Goal: Task Accomplishment & Management: Use online tool/utility

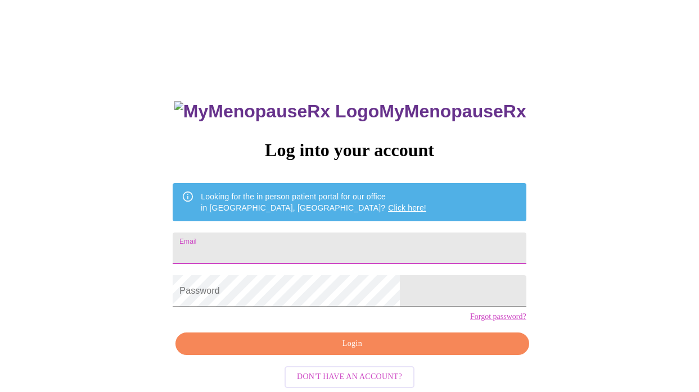
click at [309, 238] on input "Email" at bounding box center [349, 248] width 353 height 31
type input "[EMAIL_ADDRESS][DOMAIN_NAME]"
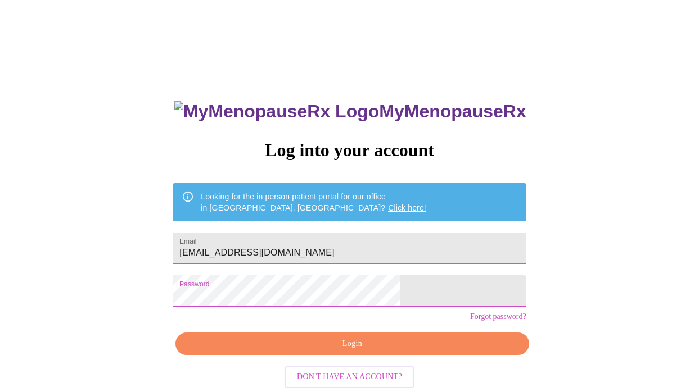
click at [359, 351] on span "Login" at bounding box center [351, 344] width 327 height 14
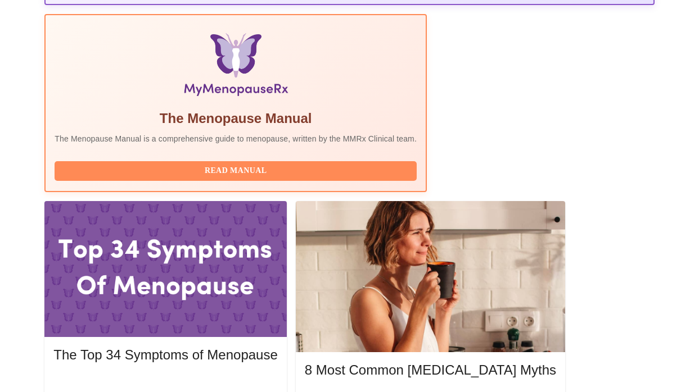
scroll to position [363, 0]
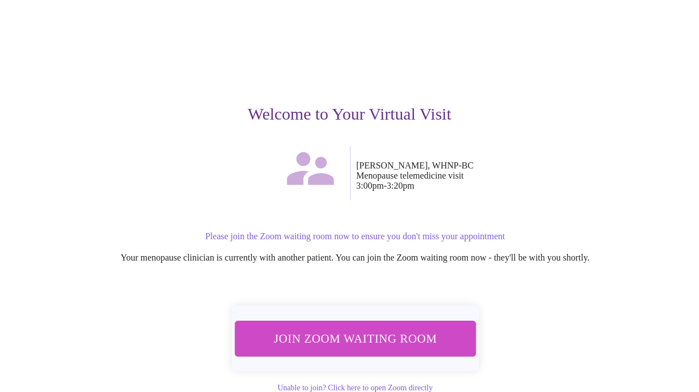
scroll to position [59, 0]
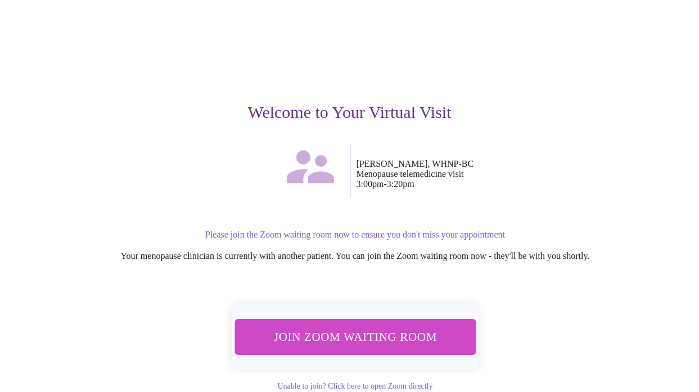
click at [365, 330] on span "Join Zoom Waiting Room" at bounding box center [355, 337] width 212 height 21
click at [348, 332] on span "Join Zoom Waiting Room" at bounding box center [354, 337] width 211 height 21
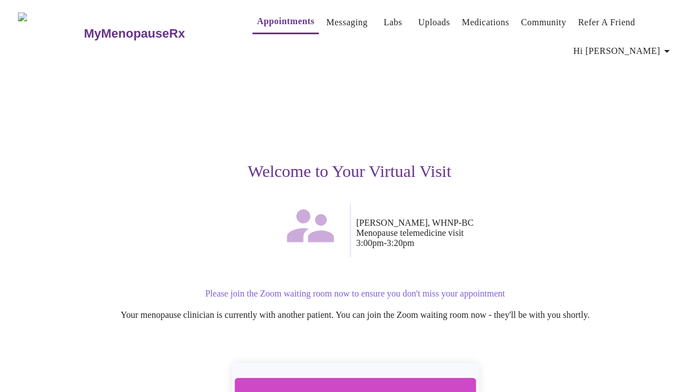
scroll to position [90, 0]
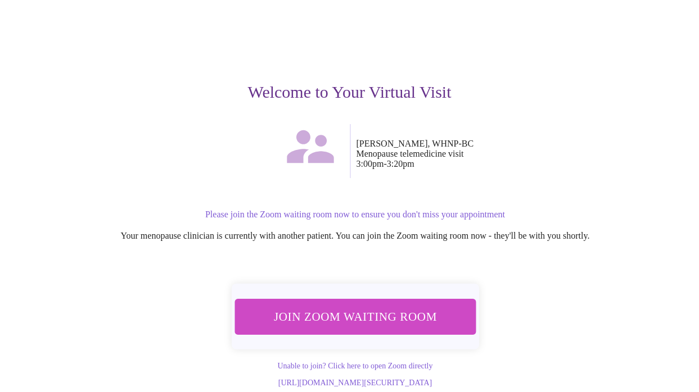
click at [354, 306] on span "Join Zoom Waiting Room" at bounding box center [354, 316] width 211 height 21
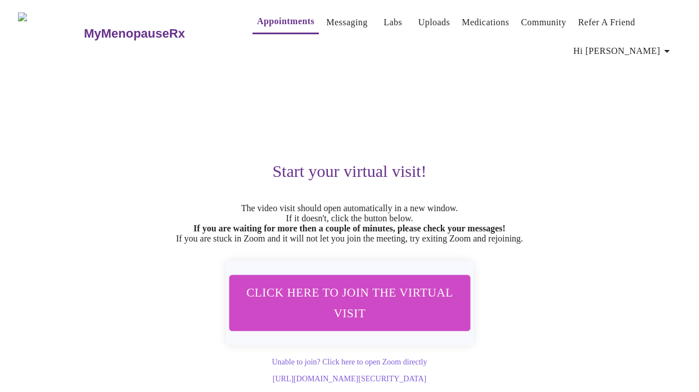
scroll to position [21, 0]
